Goal: Transaction & Acquisition: Purchase product/service

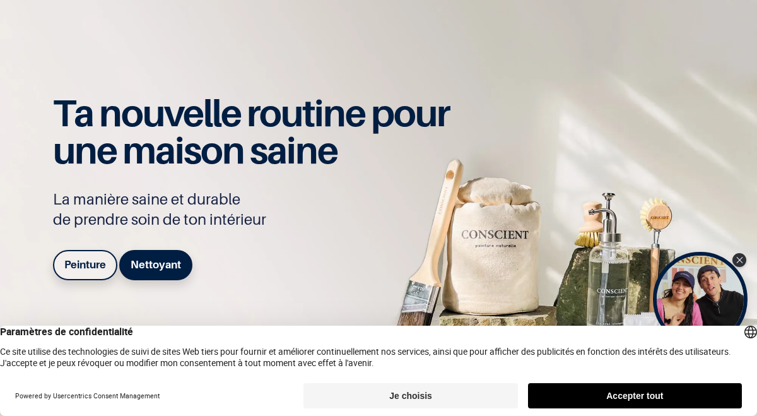
scroll to position [119, 0]
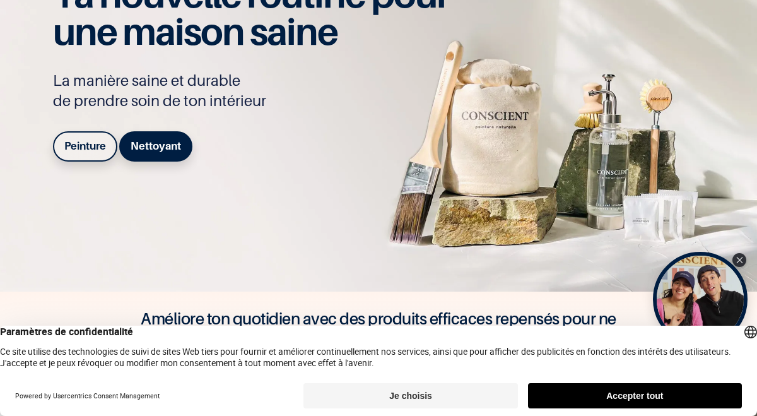
click at [545, 394] on button "Accepter tout" at bounding box center [635, 395] width 214 height 25
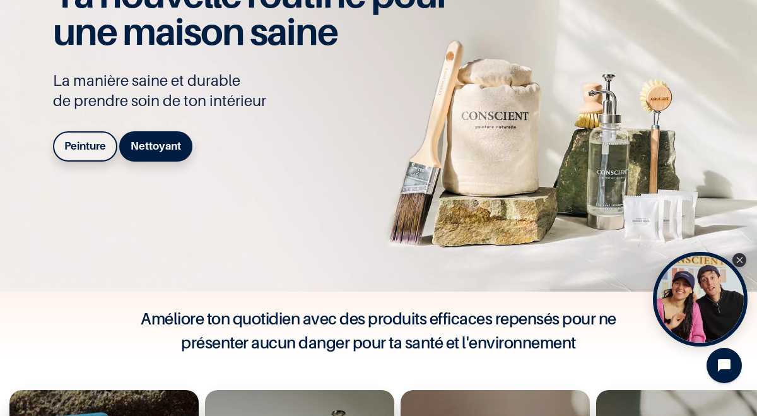
click at [83, 152] on b "Peinture" at bounding box center [85, 145] width 42 height 13
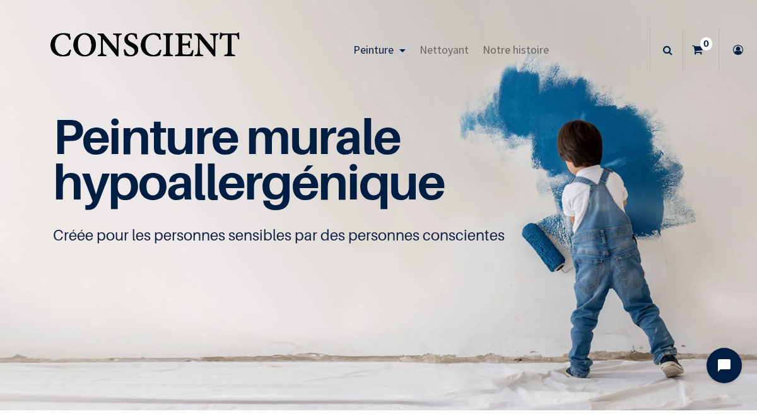
scroll to position [1, 0]
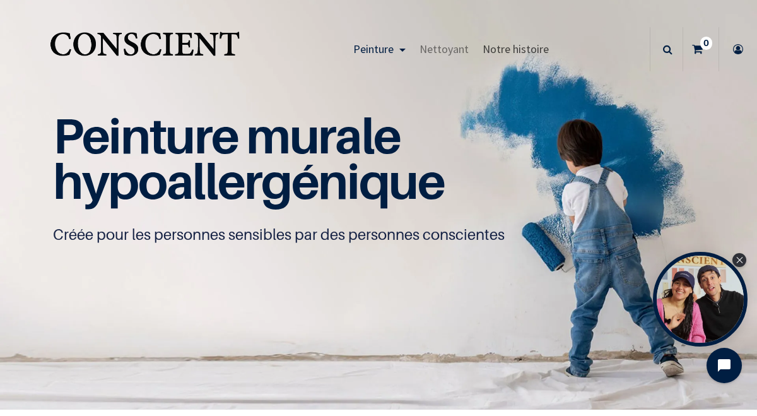
click at [538, 43] on span "Notre histoire" at bounding box center [515, 49] width 66 height 15
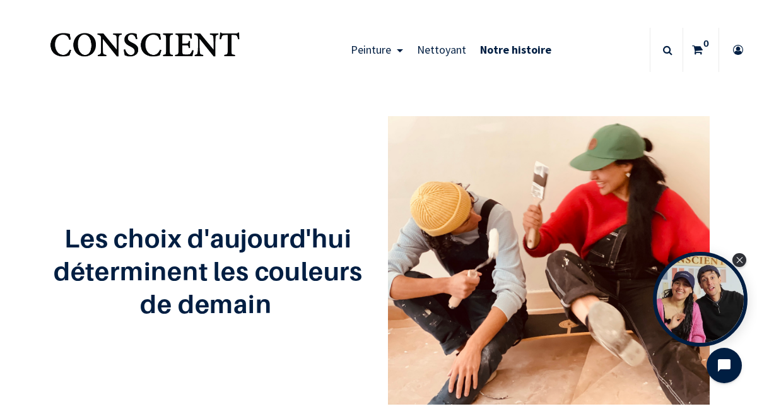
click at [452, 50] on span "Nettoyant" at bounding box center [441, 49] width 49 height 15
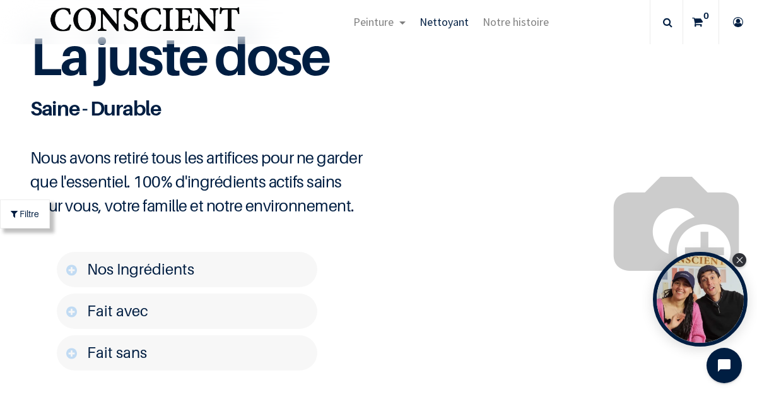
scroll to position [1493, 0]
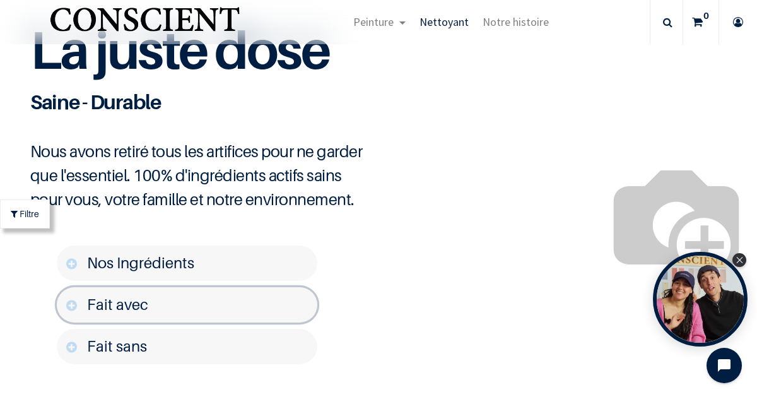
click at [215, 296] on link "Fait avec" at bounding box center [187, 304] width 260 height 35
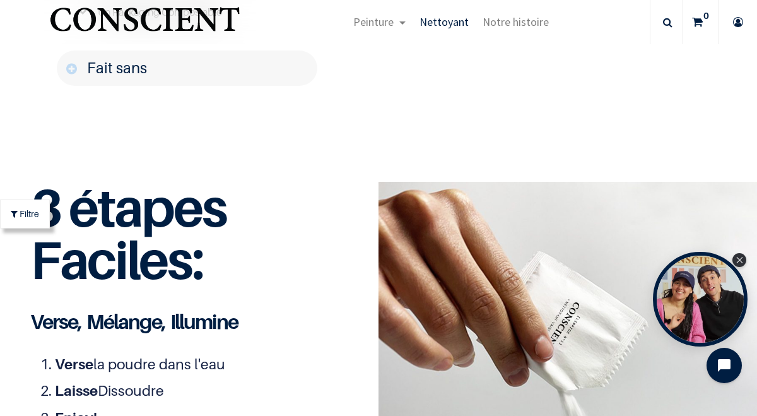
scroll to position [1953, 0]
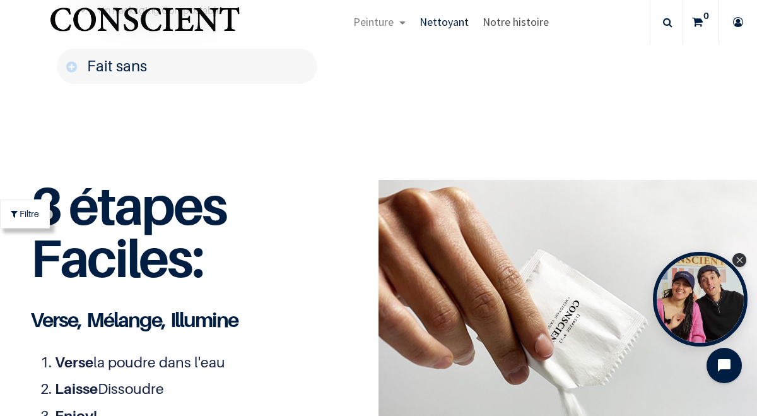
click at [527, 23] on span "Notre histoire" at bounding box center [515, 22] width 66 height 15
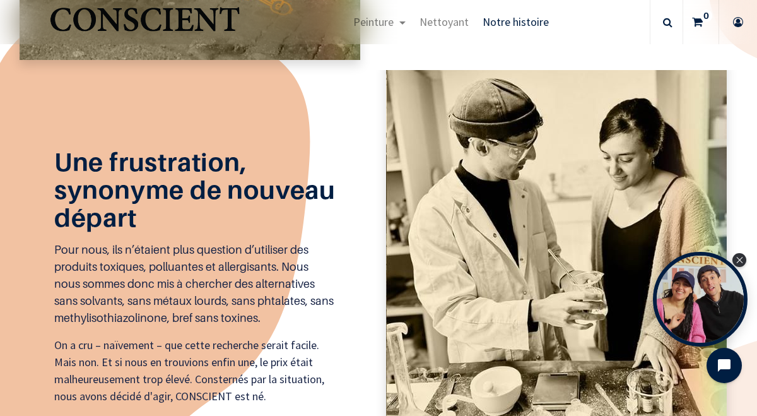
scroll to position [949, 0]
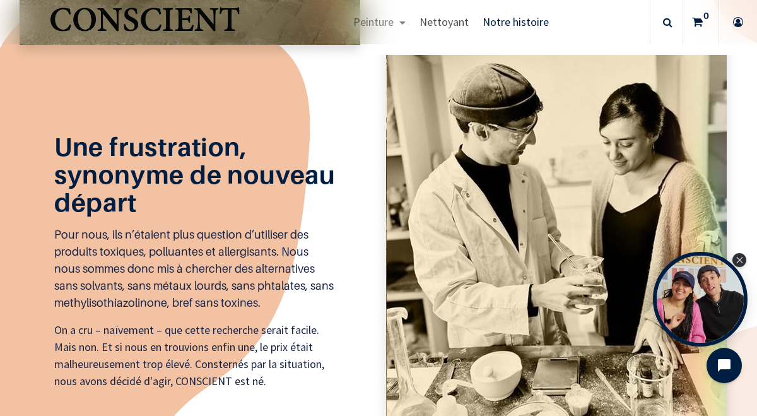
click at [459, 21] on span "Nettoyant" at bounding box center [443, 22] width 49 height 15
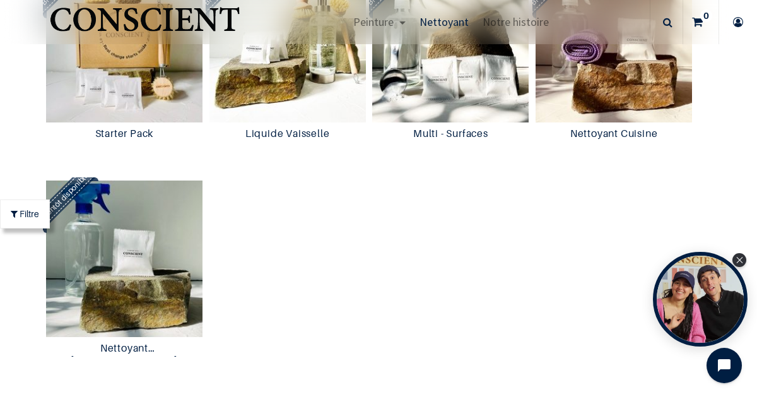
scroll to position [1097, 0]
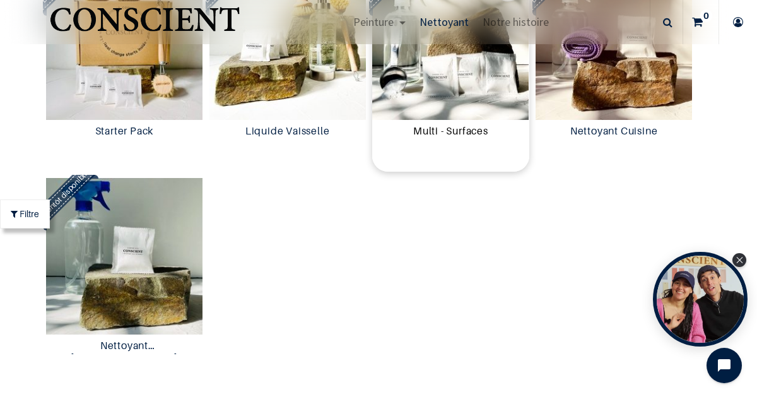
click at [439, 129] on link "Multi - Surfaces" at bounding box center [450, 132] width 147 height 15
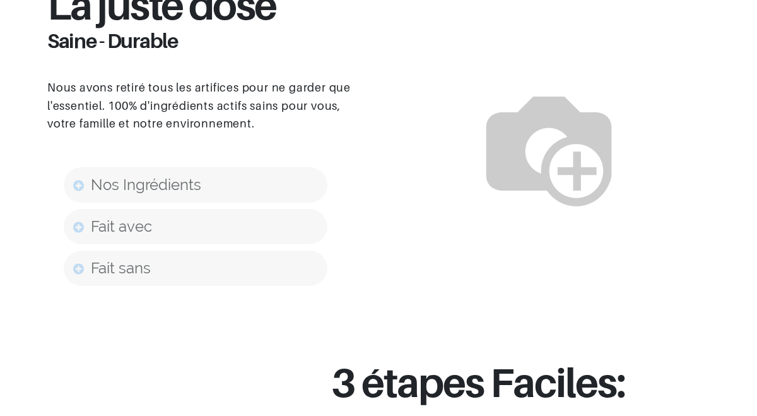
scroll to position [825, 0]
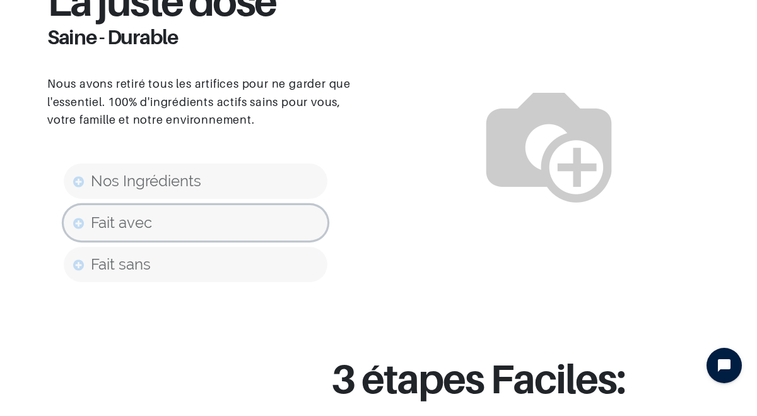
click at [270, 231] on link "Fait avec" at bounding box center [196, 222] width 264 height 35
